Goal: Information Seeking & Learning: Learn about a topic

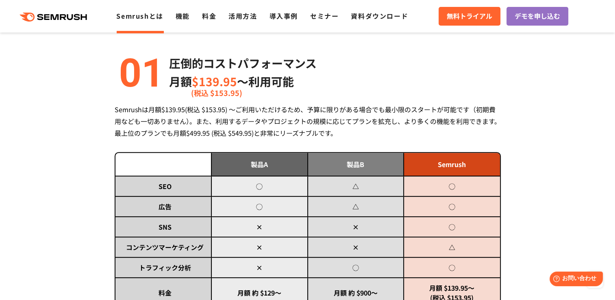
scroll to position [244, 0]
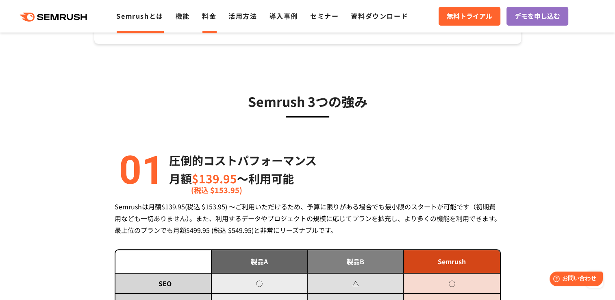
click at [215, 17] on link "料金" at bounding box center [209, 16] width 14 height 10
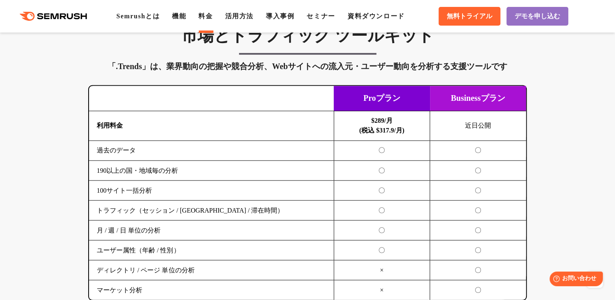
scroll to position [1300, 0]
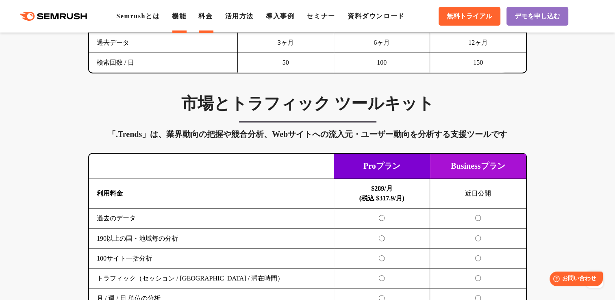
click at [186, 16] on link "機能" at bounding box center [179, 16] width 14 height 7
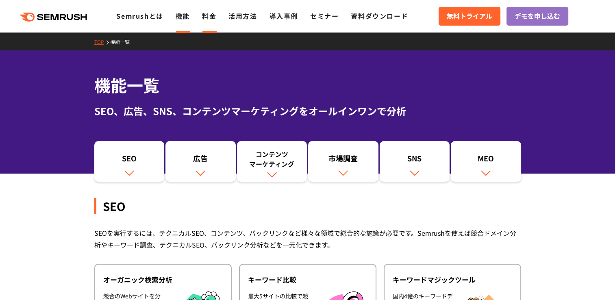
click at [209, 15] on link "料金" at bounding box center [209, 16] width 14 height 10
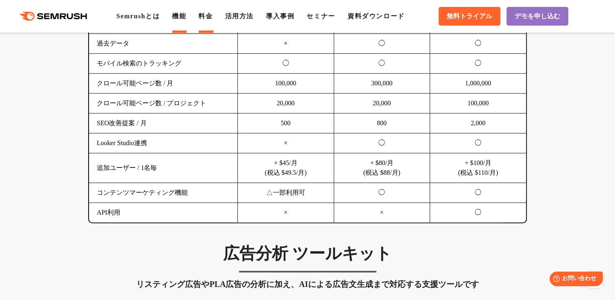
click at [183, 21] on li "機能" at bounding box center [179, 16] width 14 height 10
click at [183, 17] on link "機能" at bounding box center [179, 16] width 14 height 7
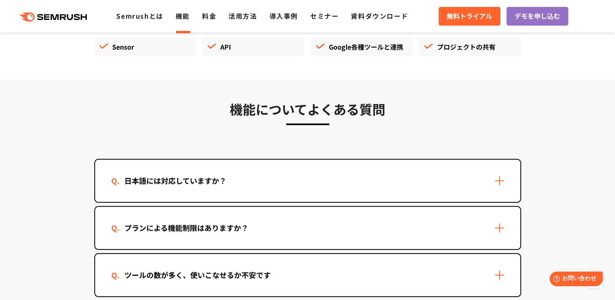
scroll to position [2438, 0]
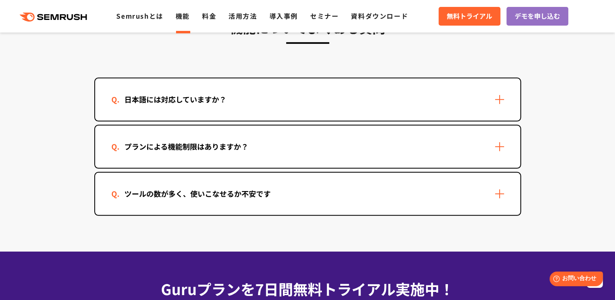
click at [223, 97] on div "日本語には対応していますか？" at bounding box center [307, 99] width 425 height 42
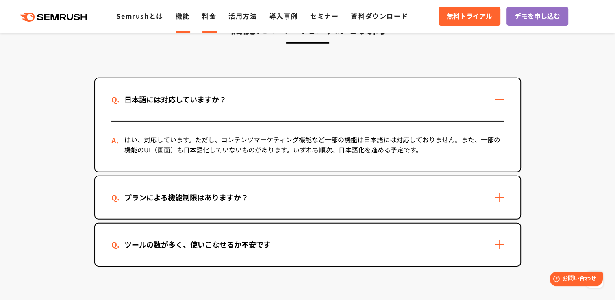
click at [205, 17] on link "料金" at bounding box center [209, 16] width 14 height 10
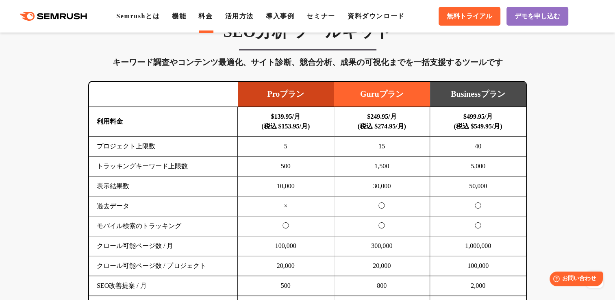
scroll to position [406, 0]
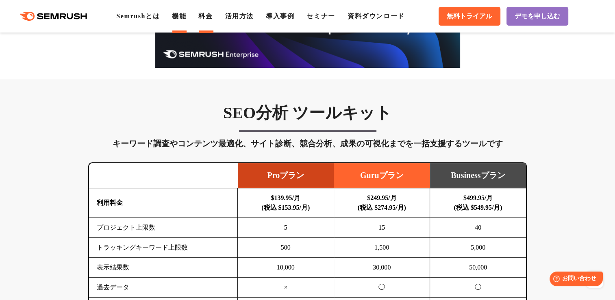
click at [178, 18] on link "機能" at bounding box center [179, 16] width 14 height 7
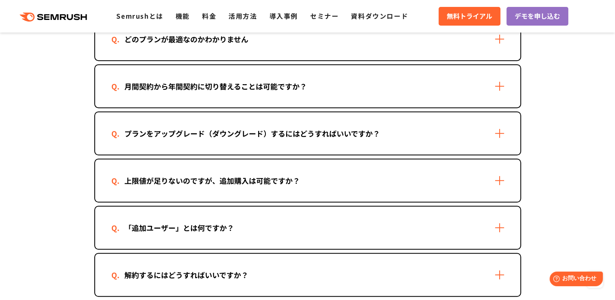
scroll to position [569, 0]
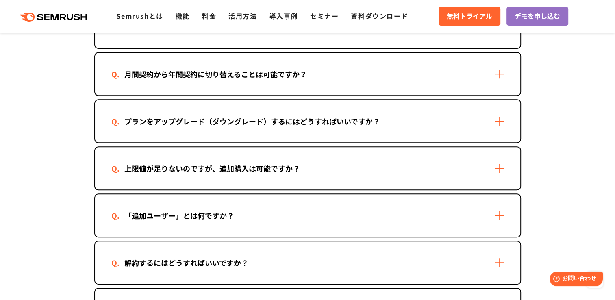
click at [259, 211] on div "「追加ユーザー」とは何ですか？" at bounding box center [307, 215] width 425 height 42
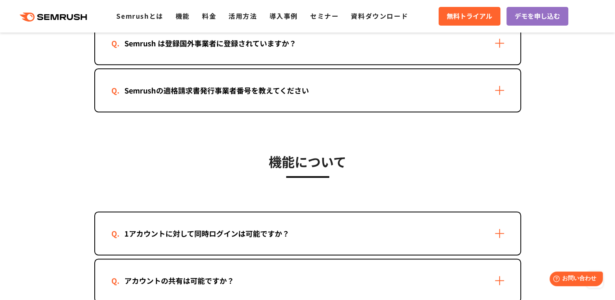
scroll to position [1097, 0]
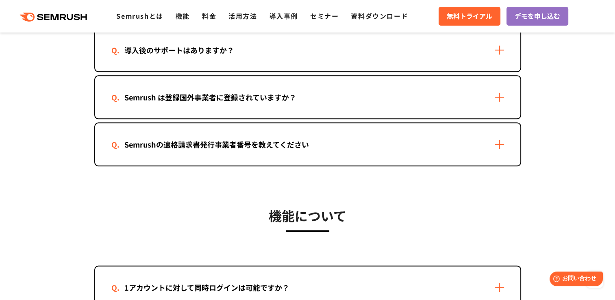
scroll to position [935, 0]
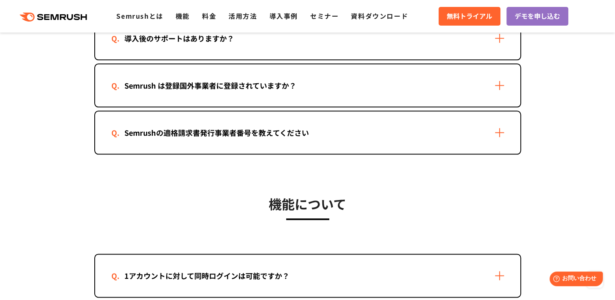
click at [497, 124] on div "Semrushの適格請求書発行事業者番号を教えてください" at bounding box center [307, 132] width 425 height 42
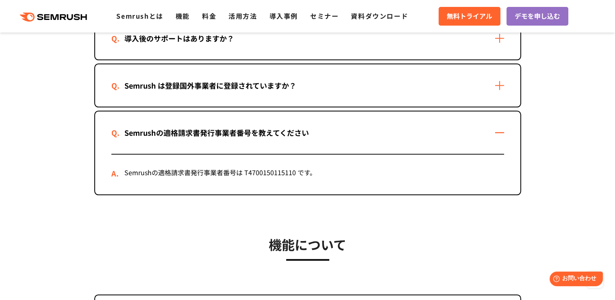
click at [497, 124] on div "Semrushの適格請求書発行事業者番号を教えてください" at bounding box center [307, 132] width 425 height 42
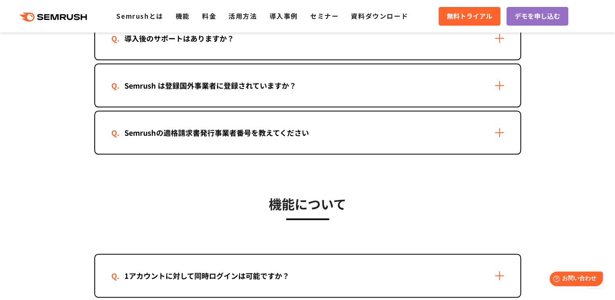
click at [502, 119] on div "Semrushの適格請求書発行事業者番号を教えてください" at bounding box center [307, 132] width 425 height 42
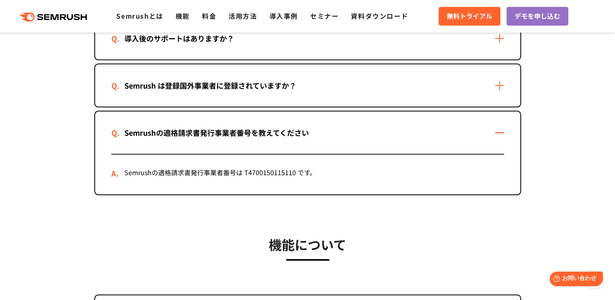
click at [499, 128] on div "Semrushの適格請求書発行事業者番号を教えてください" at bounding box center [307, 132] width 425 height 42
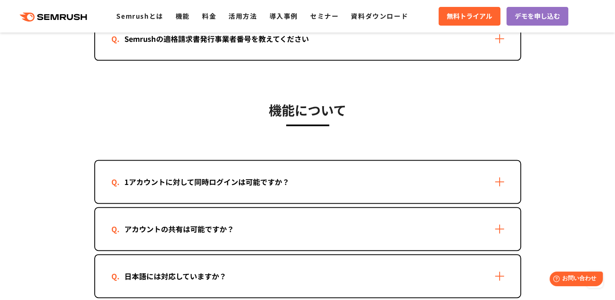
scroll to position [1097, 0]
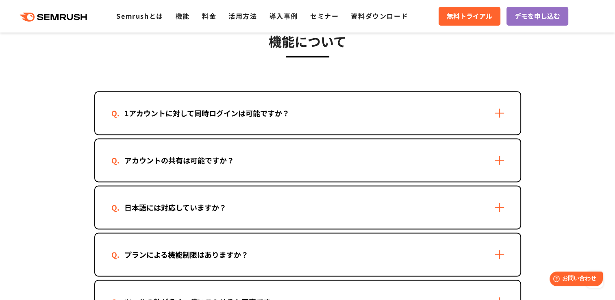
click at [489, 107] on div "1アカウントに対して同時ログインは可能ですか？" at bounding box center [307, 113] width 425 height 42
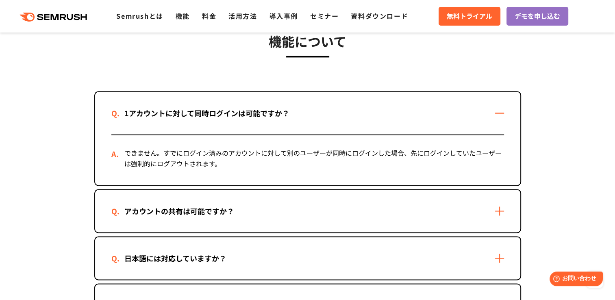
click at [489, 107] on div "1アカウントに対して同時ログインは可能ですか？" at bounding box center [307, 113] width 425 height 42
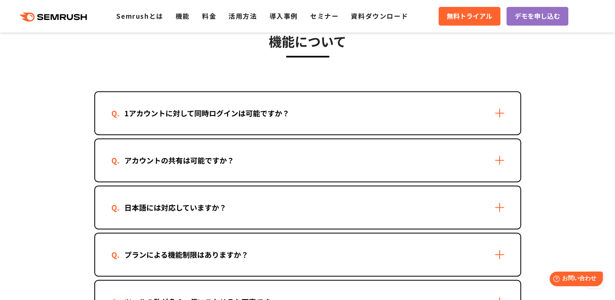
click at [494, 151] on div "アカウントの共有は可能ですか？" at bounding box center [307, 160] width 425 height 42
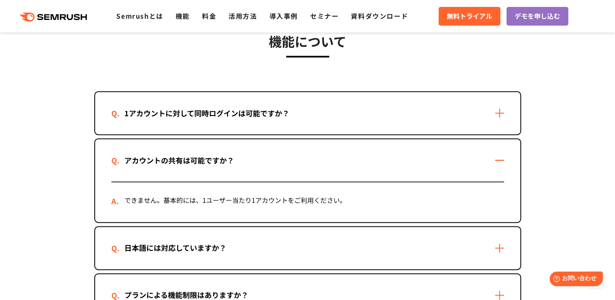
click at [494, 148] on div "アカウントの共有は可能ですか？" at bounding box center [307, 160] width 425 height 42
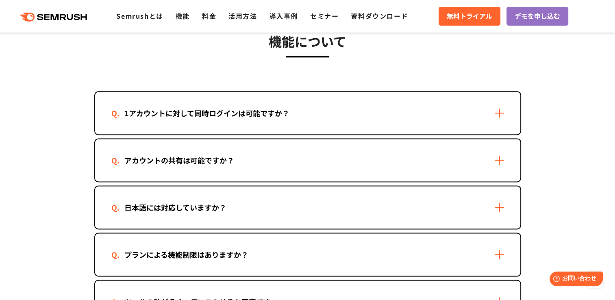
click at [499, 155] on div "アカウントの共有は可能ですか？" at bounding box center [307, 160] width 425 height 42
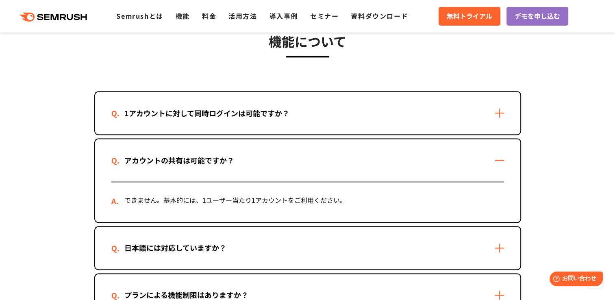
click at [499, 155] on div "アカウントの共有は可能ですか？" at bounding box center [307, 160] width 425 height 42
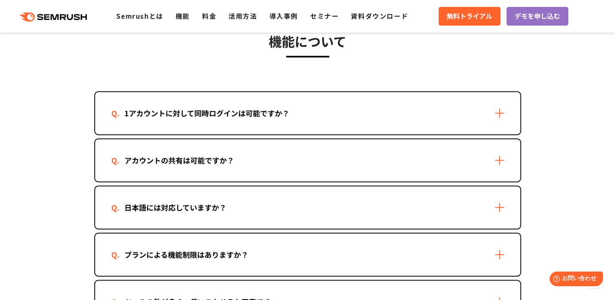
click at [500, 105] on div "1アカウントに対して同時ログインは可能ですか？" at bounding box center [307, 113] width 425 height 42
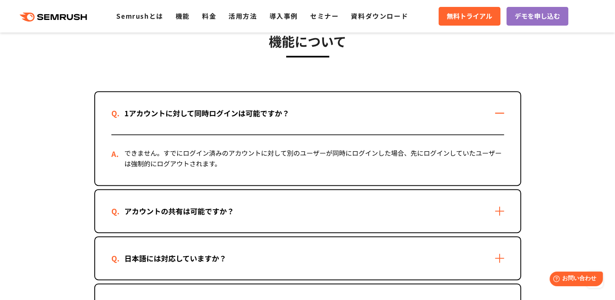
click at [499, 106] on div "1アカウントに対して同時ログインは可能ですか？" at bounding box center [307, 113] width 425 height 42
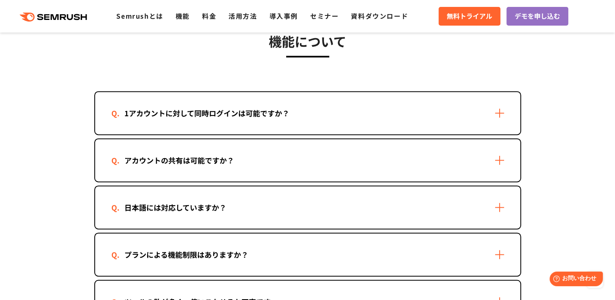
click at [495, 154] on div "アカウントの共有は可能ですか？" at bounding box center [307, 160] width 425 height 42
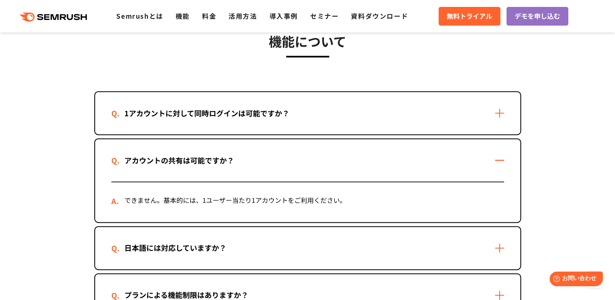
click at [495, 154] on div "アカウントの共有は可能ですか？" at bounding box center [307, 160] width 425 height 42
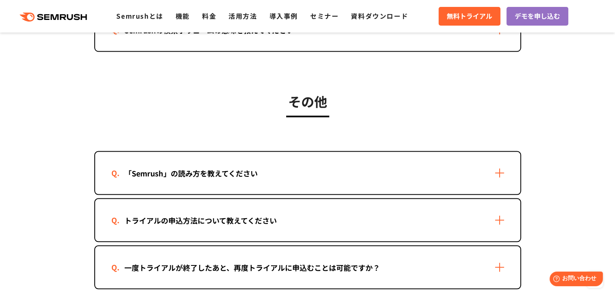
scroll to position [1544, 0]
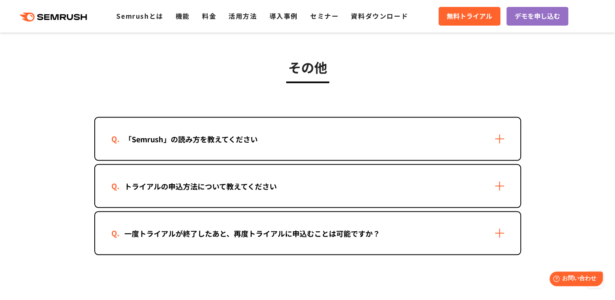
click at [374, 125] on div "「Semrush」の読み方を教えてください" at bounding box center [307, 139] width 425 height 42
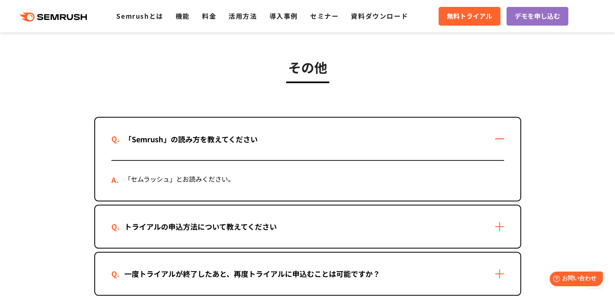
click at [456, 125] on div "「Semrush」の読み方を教えてください" at bounding box center [307, 139] width 425 height 42
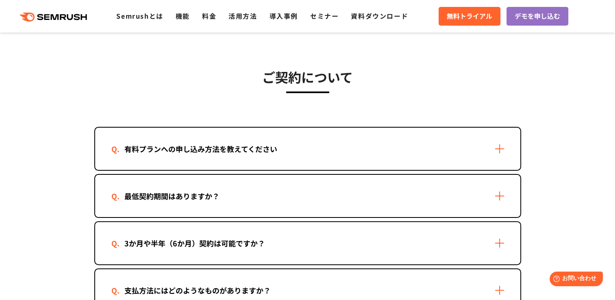
scroll to position [275, 0]
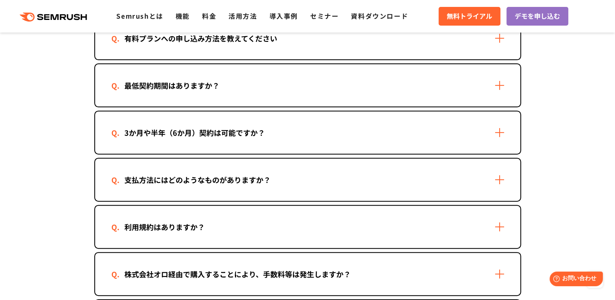
click at [484, 90] on div "最低契約期間はありますか？" at bounding box center [307, 85] width 425 height 42
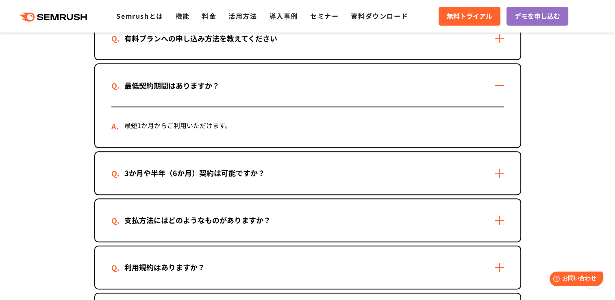
click at [484, 90] on div "最低契約期間はありますか？" at bounding box center [307, 85] width 425 height 42
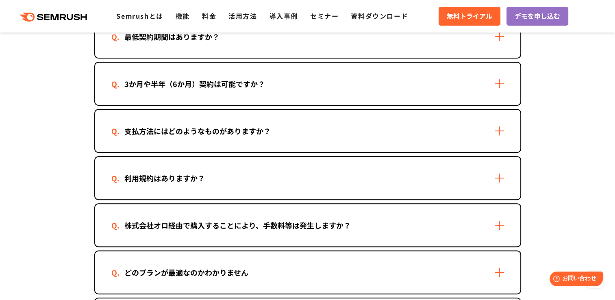
scroll to position [356, 0]
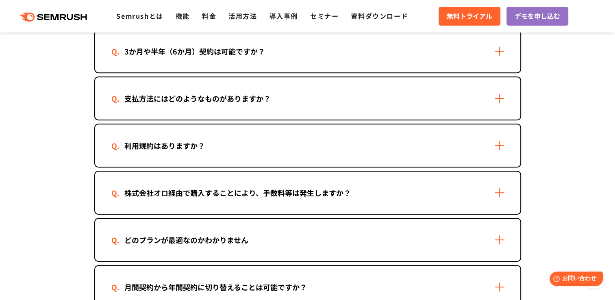
click at [426, 136] on div "利用規約はありますか？" at bounding box center [307, 145] width 425 height 42
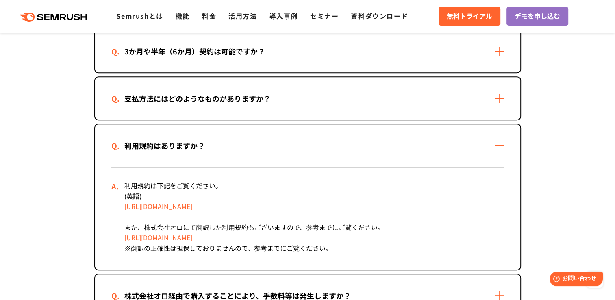
click at [192, 236] on link "https://semrush.jp/terms-of-use-ja/" at bounding box center [158, 237] width 68 height 10
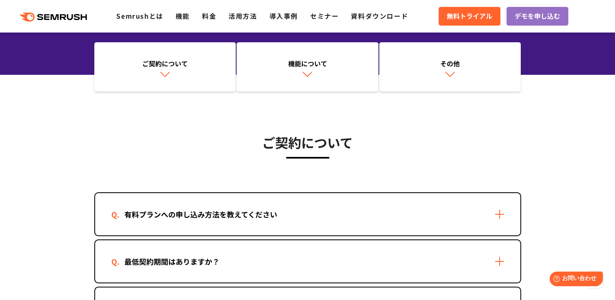
scroll to position [0, 0]
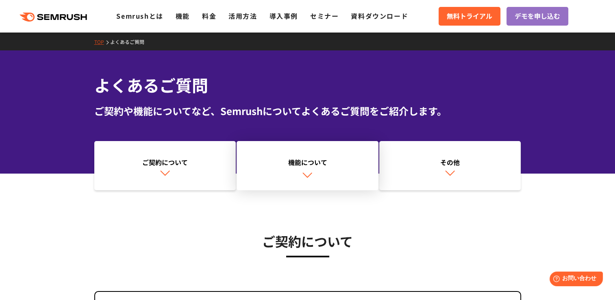
click at [321, 174] on link "機能について" at bounding box center [307, 166] width 142 height 50
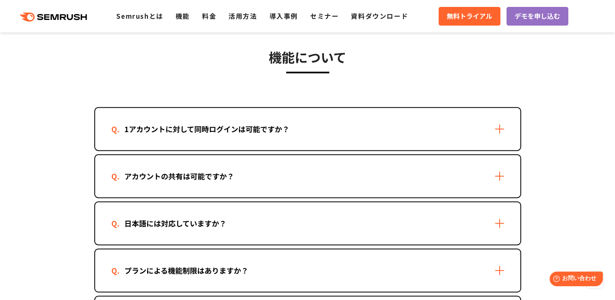
scroll to position [1189, 0]
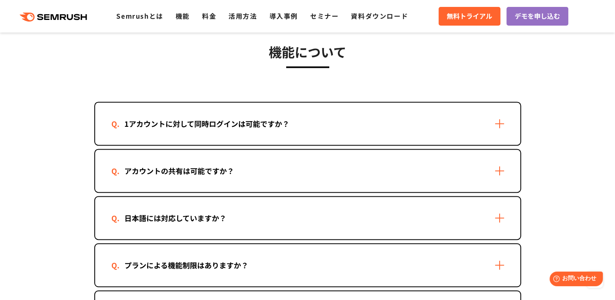
click at [325, 171] on div "アカウントの共有は可能ですか？" at bounding box center [307, 171] width 425 height 42
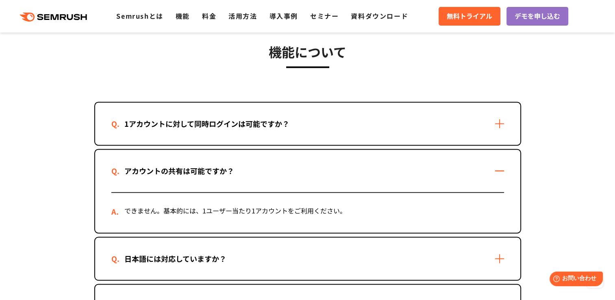
click at [325, 171] on div "アカウントの共有は可能ですか？" at bounding box center [307, 171] width 425 height 42
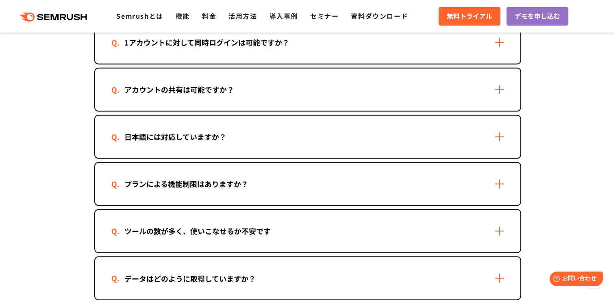
scroll to position [1311, 0]
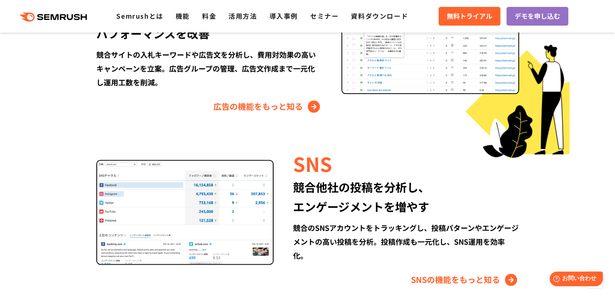
scroll to position [1056, 0]
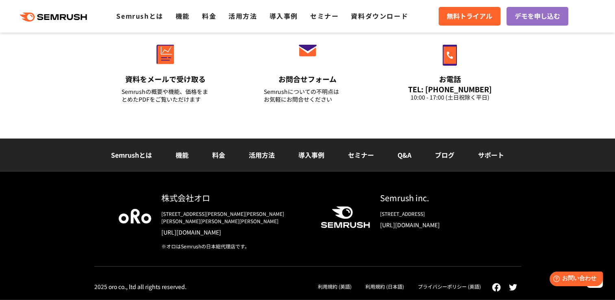
scroll to position [5404, 0]
